Goal: Task Accomplishment & Management: Use online tool/utility

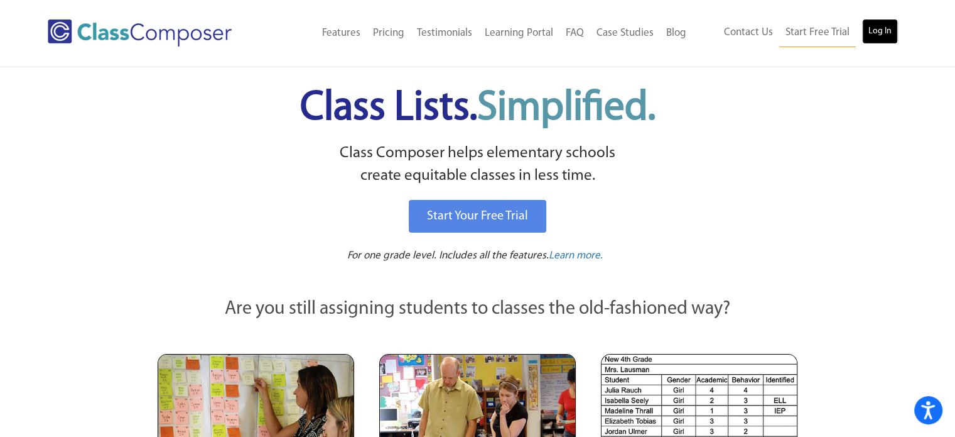
click at [882, 32] on link "Log In" at bounding box center [880, 31] width 36 height 25
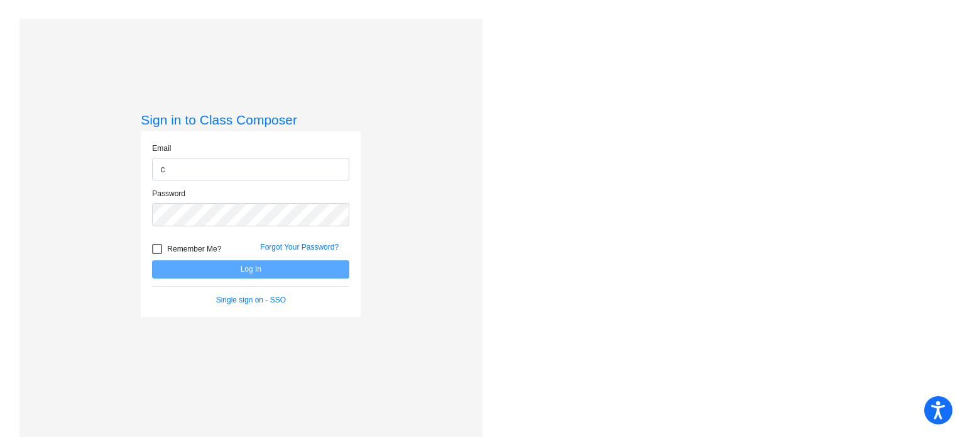
type input "[EMAIL_ADDRESS][DOMAIN_NAME]"
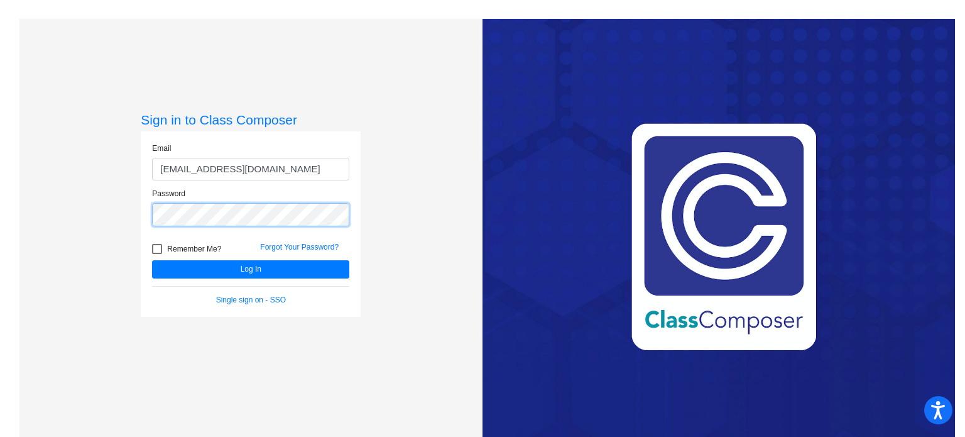
click at [152, 260] on button "Log In" at bounding box center [250, 269] width 197 height 18
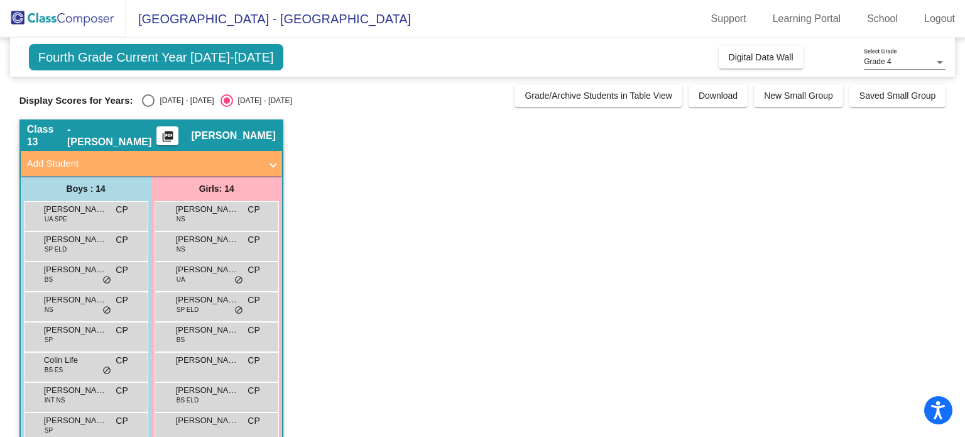
click at [148, 99] on div "Select an option" at bounding box center [148, 100] width 13 height 13
click at [148, 107] on input "2024 - 2025" at bounding box center [148, 107] width 1 height 1
radio input "true"
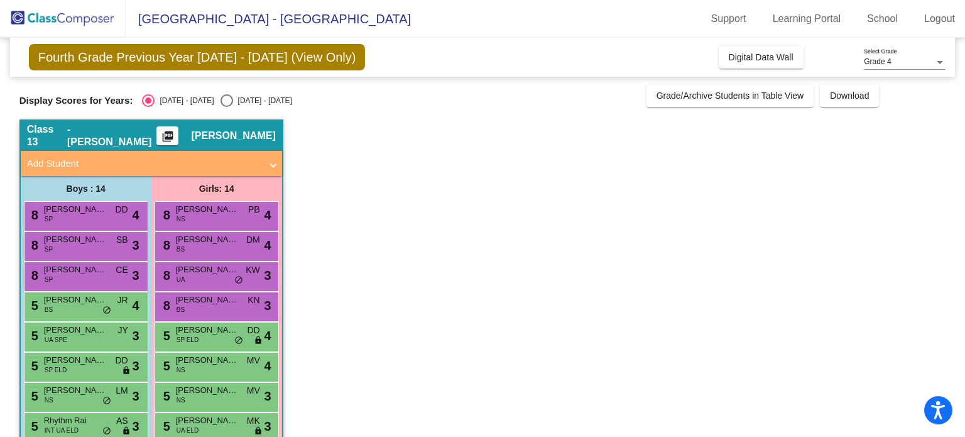
click at [220, 54] on span "Fourth Grade Previous Year 2024 - 2025 (View Only)" at bounding box center [197, 57] width 337 height 26
click at [789, 22] on link "Learning Portal" at bounding box center [807, 19] width 89 height 20
click at [879, 60] on span "Grade 4" at bounding box center [877, 61] width 27 height 9
click at [879, 60] on span "Grade 4" at bounding box center [905, 62] width 82 height 23
click at [884, 10] on link "School" at bounding box center [882, 19] width 51 height 20
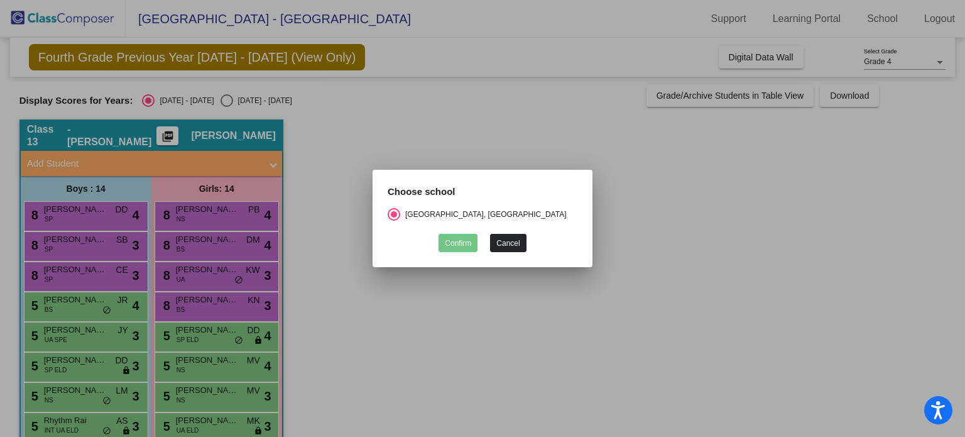
click at [523, 237] on button "Cancel" at bounding box center [508, 243] width 36 height 18
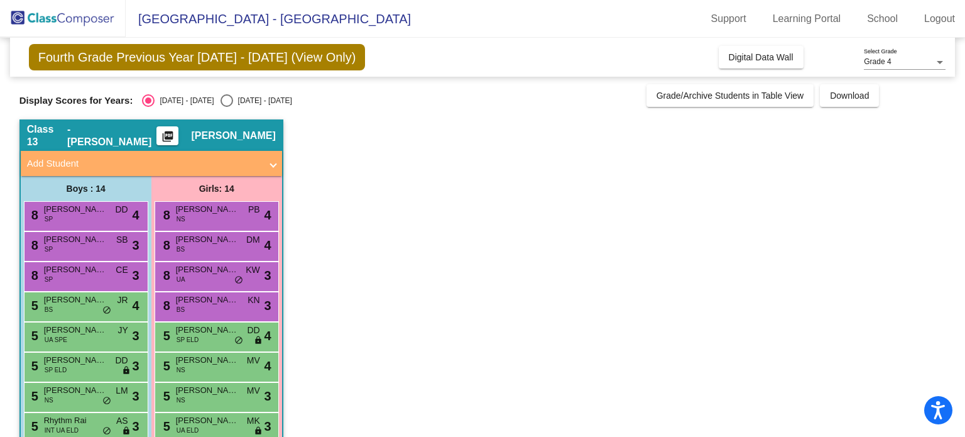
click at [868, 62] on span "Grade 4" at bounding box center [877, 61] width 27 height 9
click at [868, 62] on span "Grade 4" at bounding box center [905, 62] width 82 height 23
click at [783, 218] on app-classroom "Class 13 - Christin Puchalsky picture_as_pdf Christin Puchalsky Add Student Fir…" at bounding box center [482, 381] width 927 height 524
